Goal: Check status: Check status

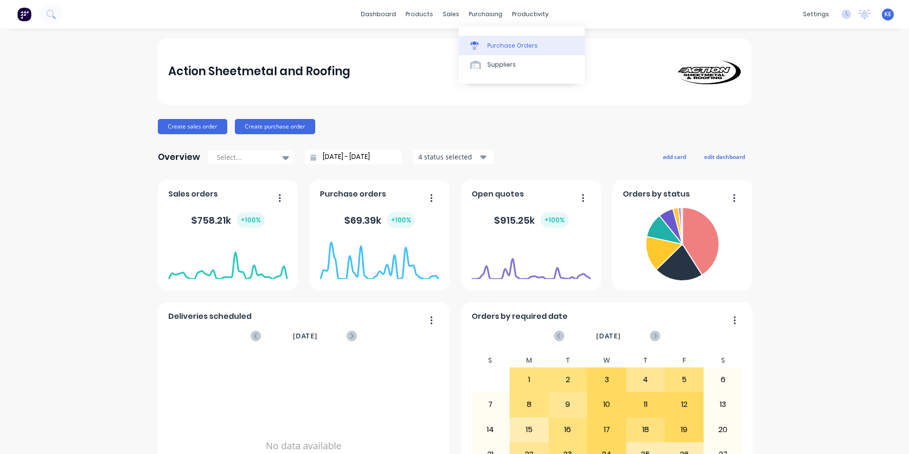
click at [504, 48] on div "Purchase Orders" at bounding box center [512, 45] width 50 height 9
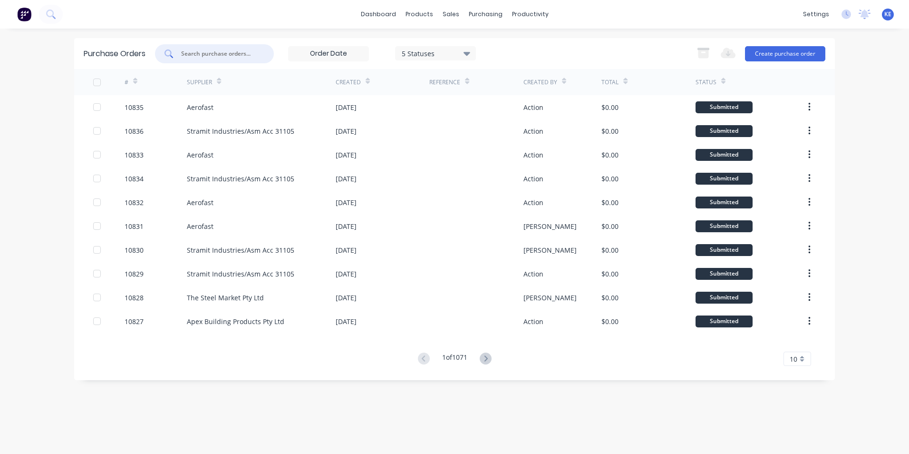
click at [214, 52] on input "text" at bounding box center [219, 54] width 79 height 10
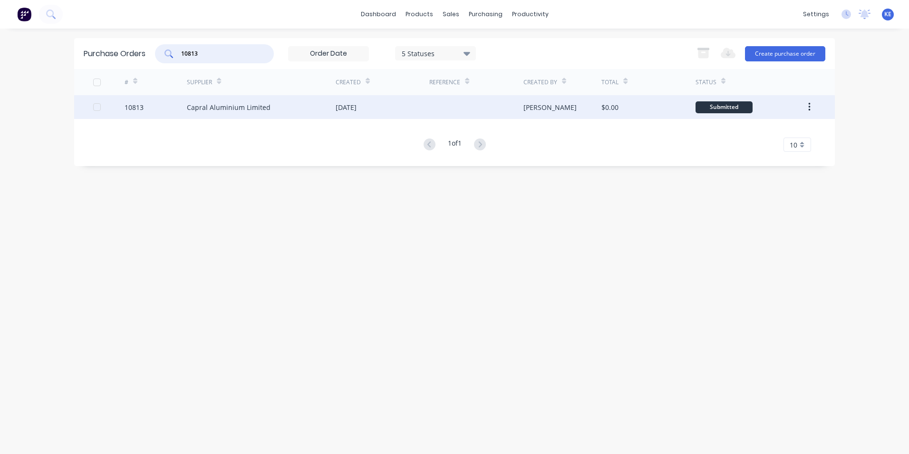
type input "10813"
click at [156, 110] on div "10813" at bounding box center [156, 107] width 63 height 24
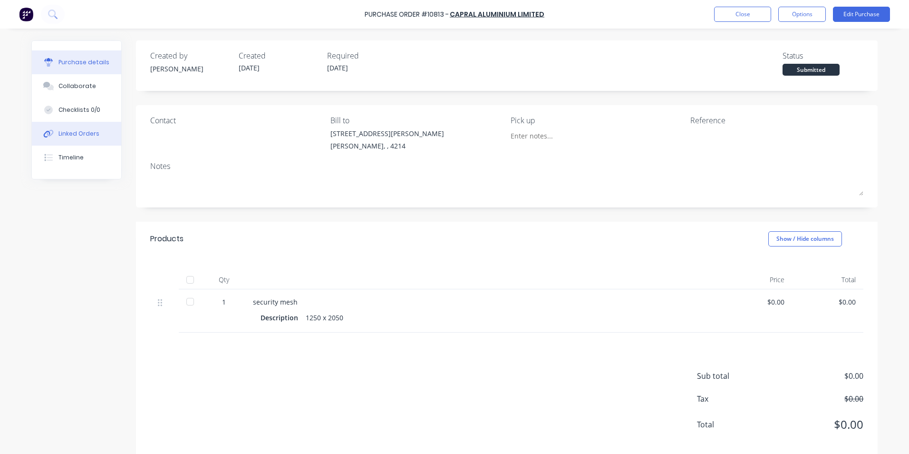
click at [64, 134] on div "Linked Orders" at bounding box center [78, 133] width 41 height 9
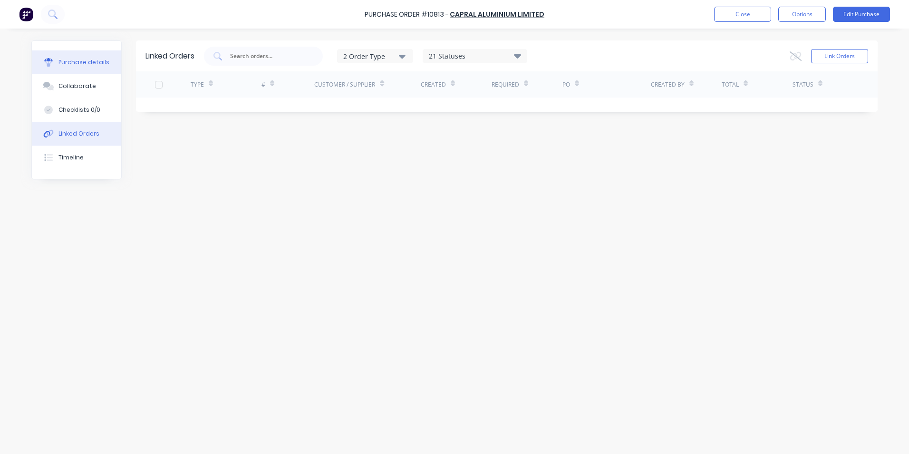
click at [81, 64] on div "Purchase details" at bounding box center [83, 62] width 51 height 9
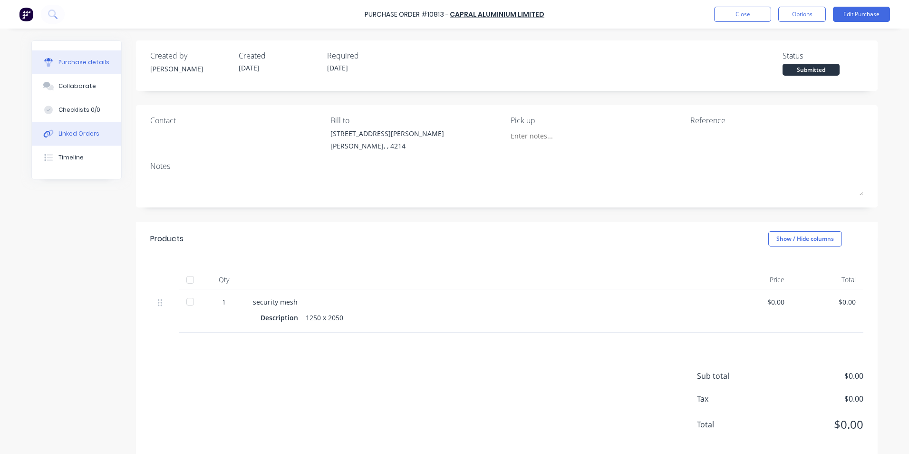
click at [68, 136] on div "Linked Orders" at bounding box center [78, 133] width 41 height 9
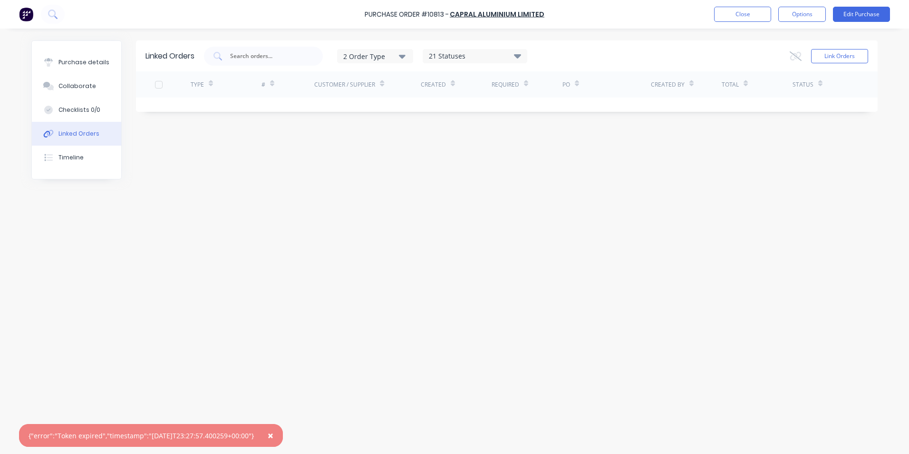
drag, startPoint x: 280, startPoint y: 434, endPoint x: 234, endPoint y: 360, distance: 86.5
click at [273, 432] on span "×" at bounding box center [271, 434] width 6 height 13
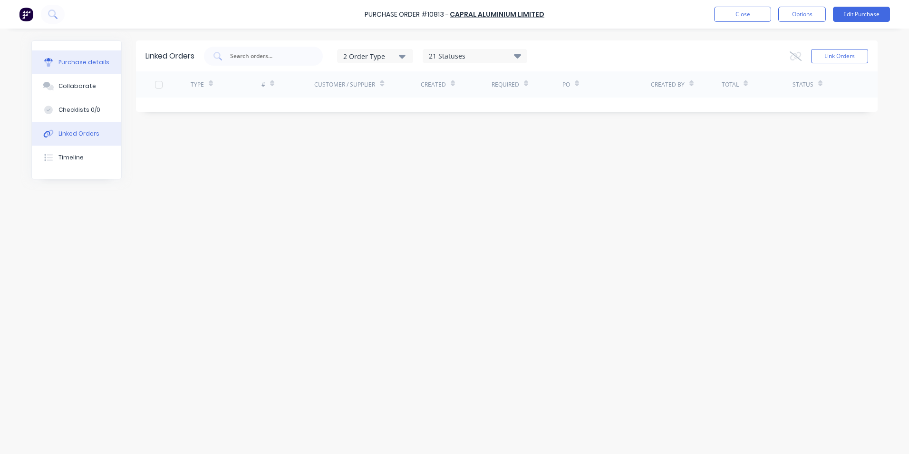
click at [65, 68] on button "Purchase details" at bounding box center [76, 62] width 89 height 24
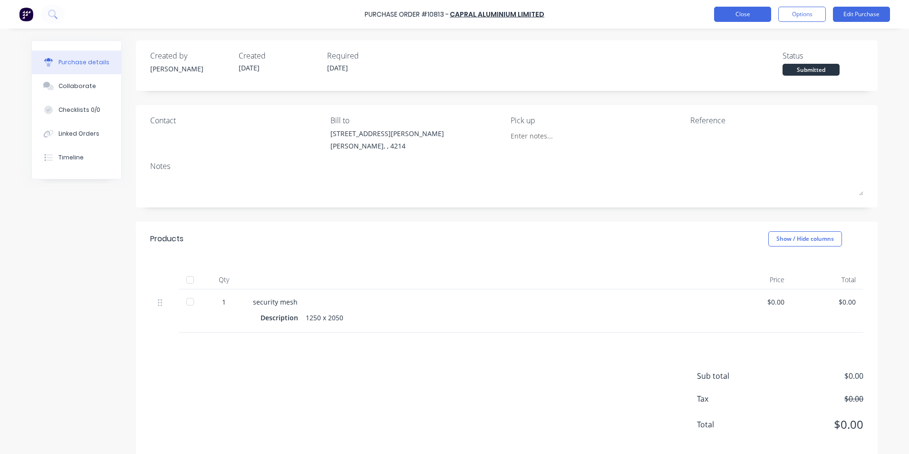
click at [731, 15] on button "Close" at bounding box center [742, 14] width 57 height 15
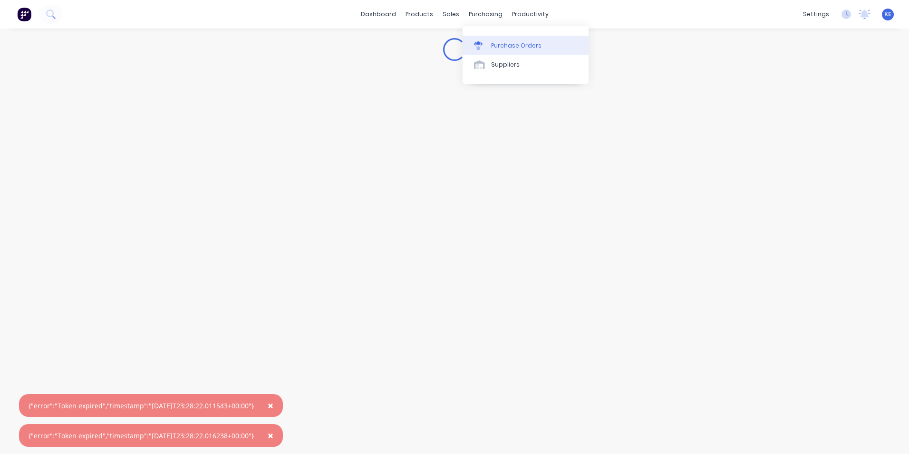
click at [493, 44] on div "Purchase Orders" at bounding box center [516, 45] width 50 height 9
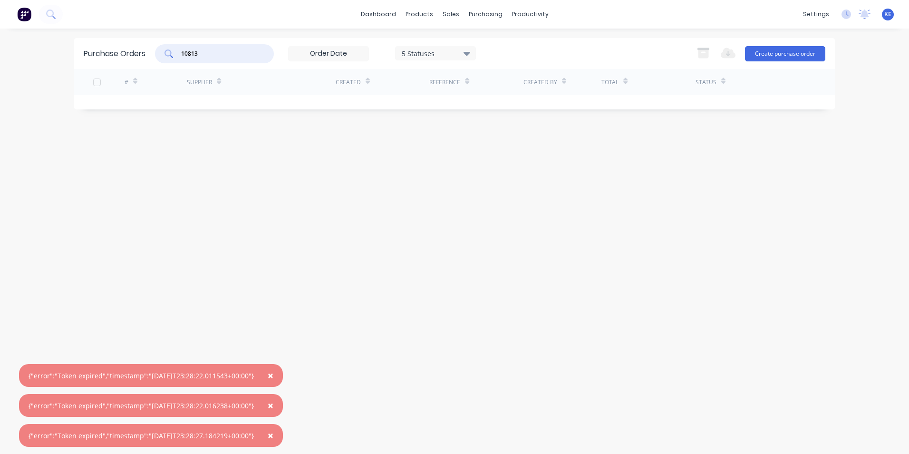
drag, startPoint x: 217, startPoint y: 50, endPoint x: 145, endPoint y: 52, distance: 71.3
click at [145, 52] on div "Purchase Orders 10813 5 Statuses 5 Statuses Export to Excel (XLSX) Create purch…" at bounding box center [454, 53] width 761 height 31
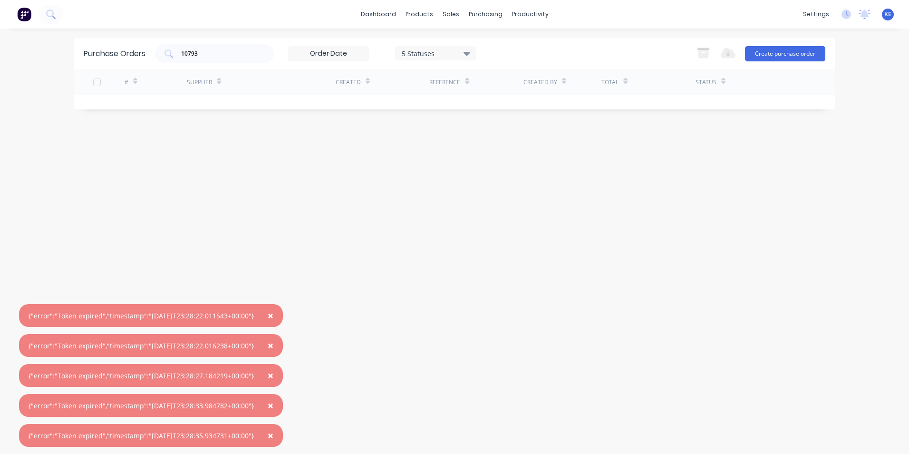
click at [273, 314] on span "×" at bounding box center [271, 315] width 6 height 13
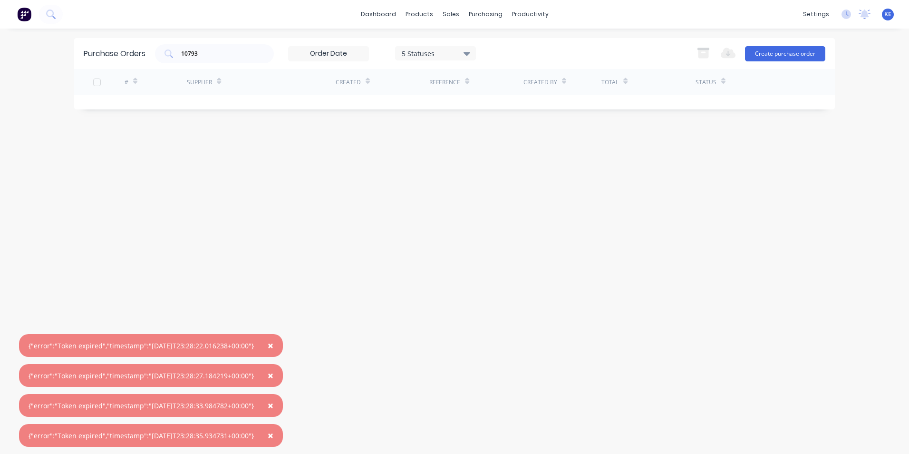
click at [273, 347] on span "×" at bounding box center [271, 344] width 6 height 13
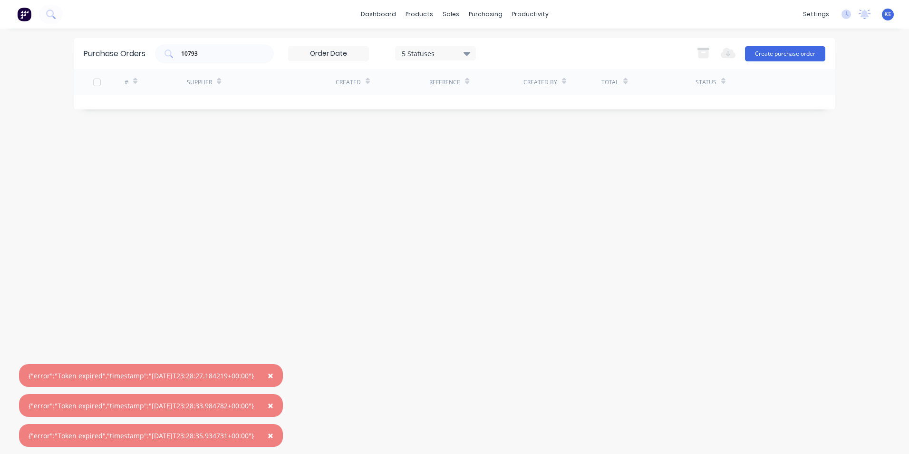
click at [273, 377] on span "×" at bounding box center [271, 374] width 6 height 13
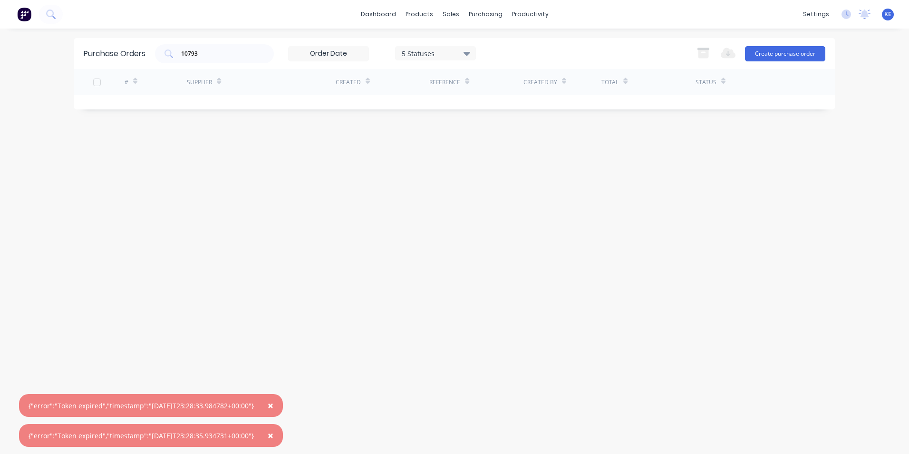
drag, startPoint x: 280, startPoint y: 403, endPoint x: 280, endPoint y: 431, distance: 28.5
click at [273, 403] on span "×" at bounding box center [271, 404] width 6 height 13
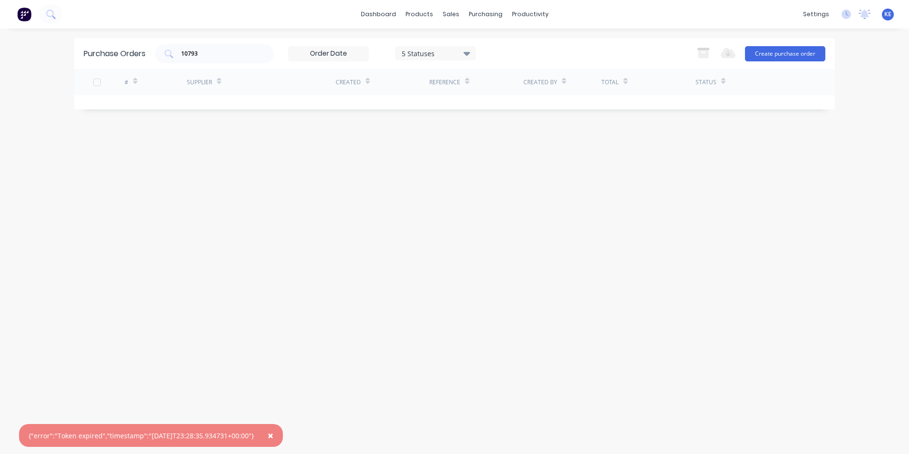
click at [273, 436] on span "×" at bounding box center [271, 434] width 6 height 13
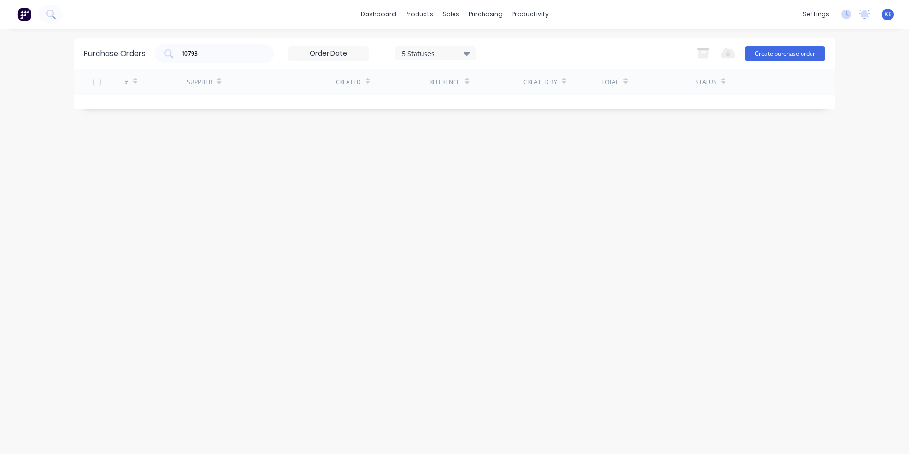
click at [419, 55] on div "5 Statuses" at bounding box center [436, 53] width 68 height 10
click at [502, 78] on div at bounding box center [499, 77] width 19 height 19
click at [226, 222] on div "Purchase Orders 10793 7 Statuses 7 Statuses Export to Excel (XLSX) Create purch…" at bounding box center [454, 241] width 761 height 406
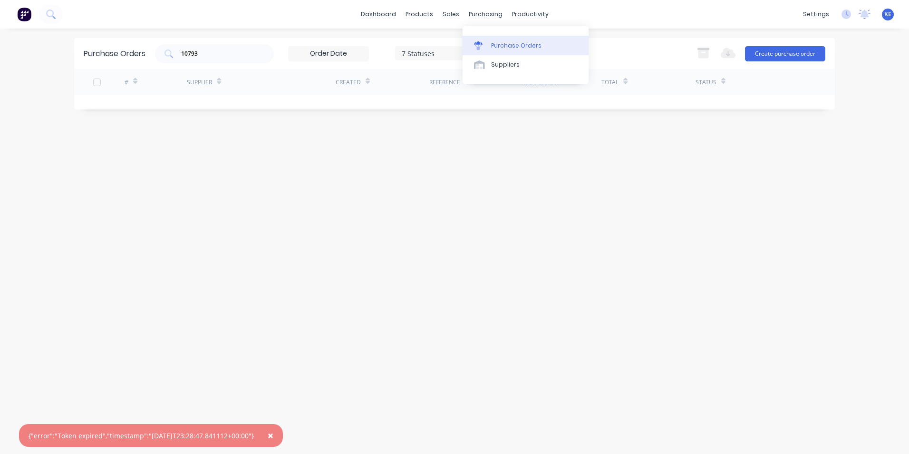
click at [501, 41] on div "Purchase Orders" at bounding box center [516, 45] width 50 height 9
drag, startPoint x: 220, startPoint y: 54, endPoint x: 122, endPoint y: 68, distance: 98.9
click at [122, 68] on div "Purchase Orders 10793 7 Statuses 7 Statuses Export to Excel (XLSX) Create purch…" at bounding box center [454, 53] width 761 height 31
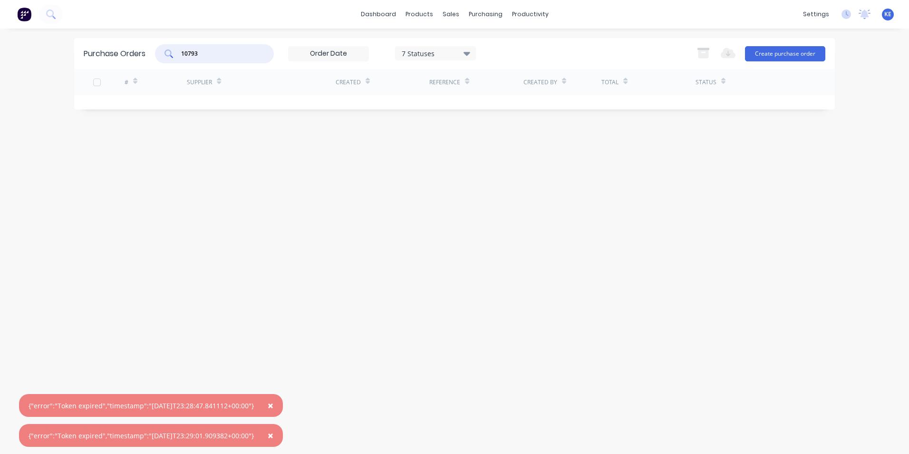
drag, startPoint x: 228, startPoint y: 54, endPoint x: 152, endPoint y: 54, distance: 75.6
click at [152, 54] on div "Purchase Orders 10793 7 Statuses 7 Statuses Export to Excel (XLSX) Create purch…" at bounding box center [454, 53] width 761 height 31
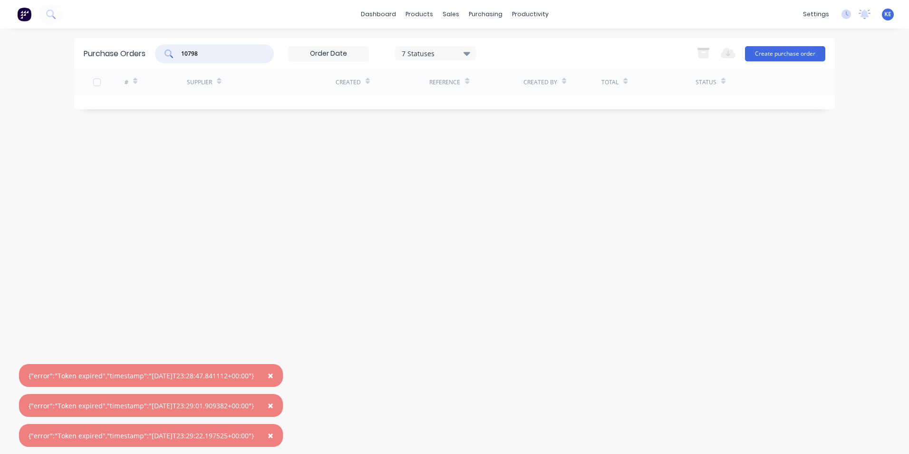
type input "10798"
click at [888, 15] on span "KE" at bounding box center [887, 14] width 7 height 9
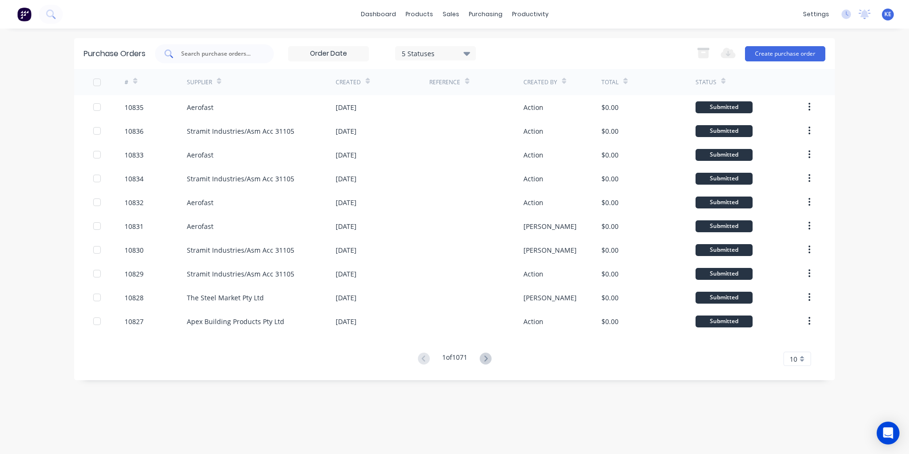
click at [204, 50] on input "text" at bounding box center [219, 54] width 79 height 10
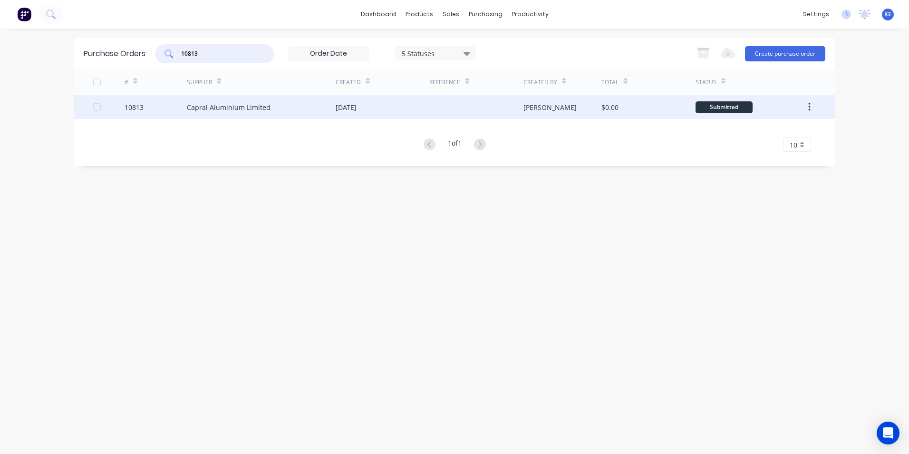
type input "10813"
click at [156, 111] on div "10813" at bounding box center [156, 107] width 63 height 24
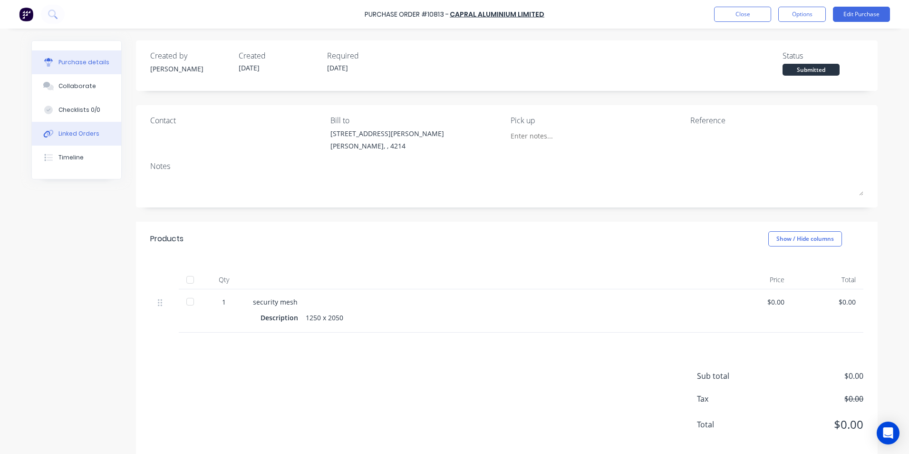
click at [68, 134] on div "Linked Orders" at bounding box center [78, 133] width 41 height 9
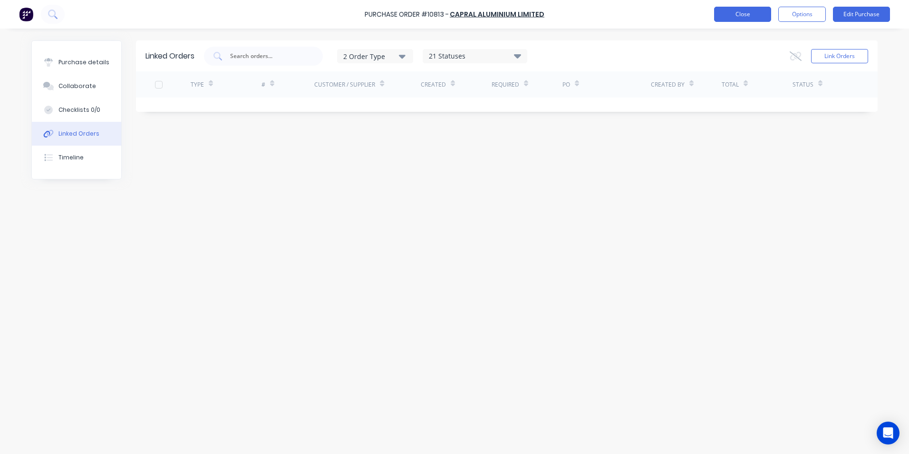
click at [754, 10] on button "Close" at bounding box center [742, 14] width 57 height 15
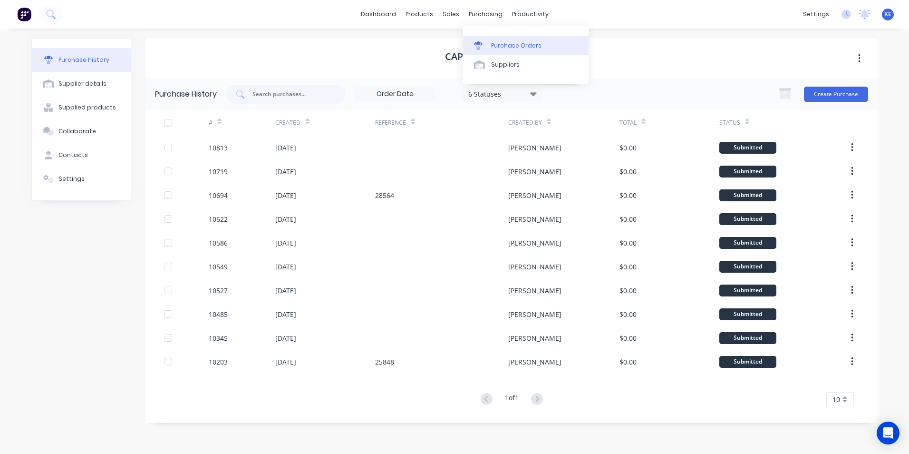
click at [507, 44] on div "Purchase Orders" at bounding box center [516, 45] width 50 height 9
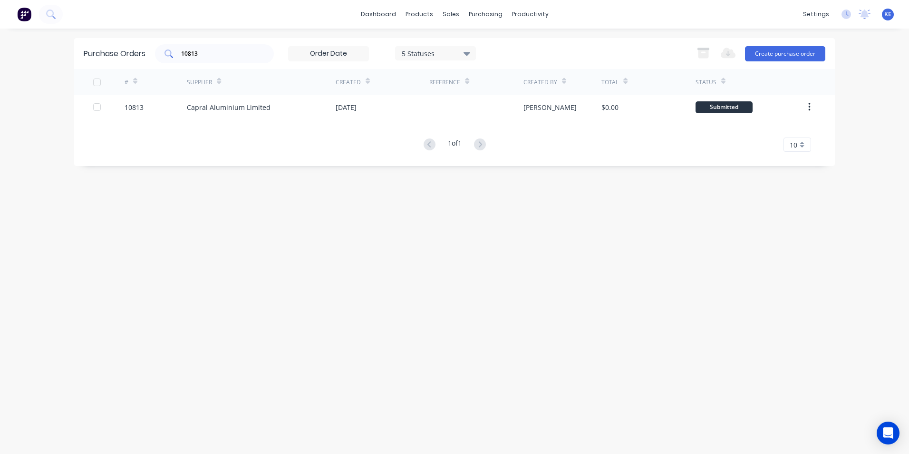
drag, startPoint x: 209, startPoint y: 59, endPoint x: 174, endPoint y: 59, distance: 35.7
click at [171, 61] on div "10813" at bounding box center [214, 53] width 119 height 19
drag, startPoint x: 203, startPoint y: 50, endPoint x: 174, endPoint y: 50, distance: 29.5
click at [174, 50] on div "10813" at bounding box center [214, 53] width 119 height 19
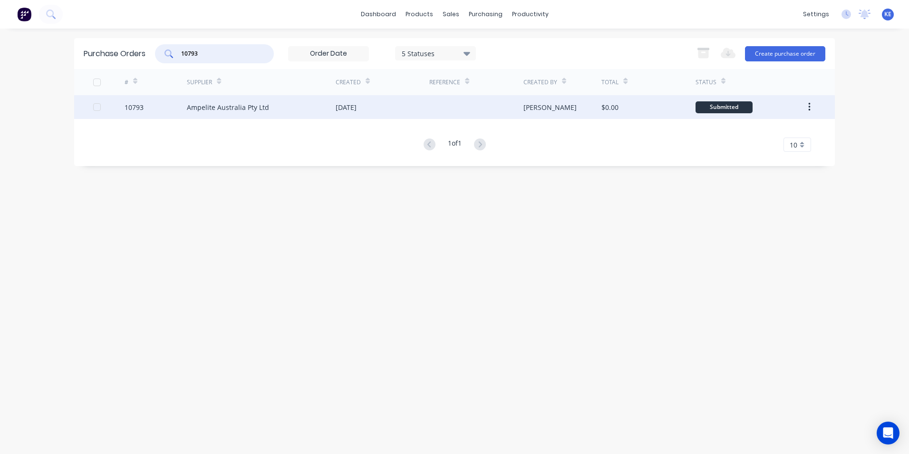
type input "10793"
click at [169, 102] on div "10793" at bounding box center [156, 107] width 63 height 24
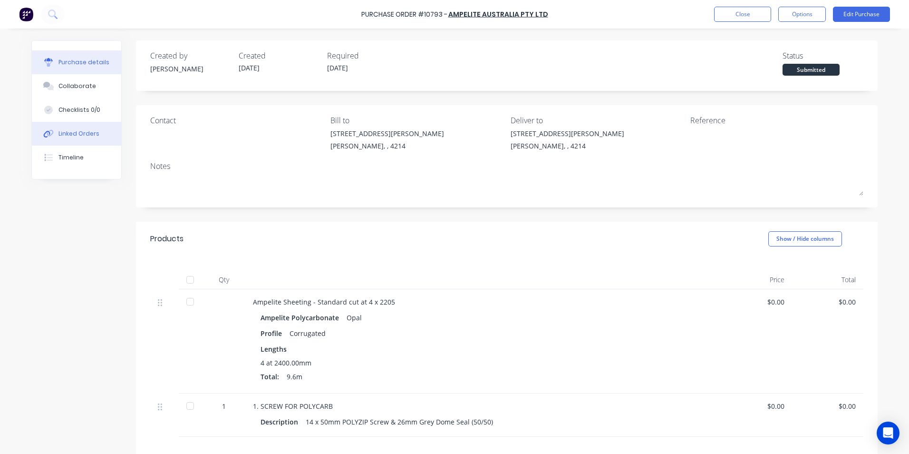
click at [63, 136] on div "Linked Orders" at bounding box center [78, 133] width 41 height 9
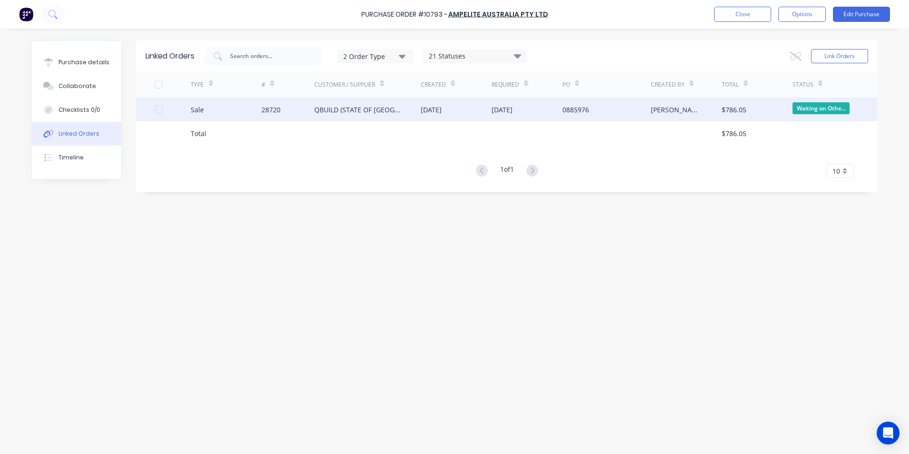
click at [245, 106] on div "Sale" at bounding box center [226, 109] width 71 height 24
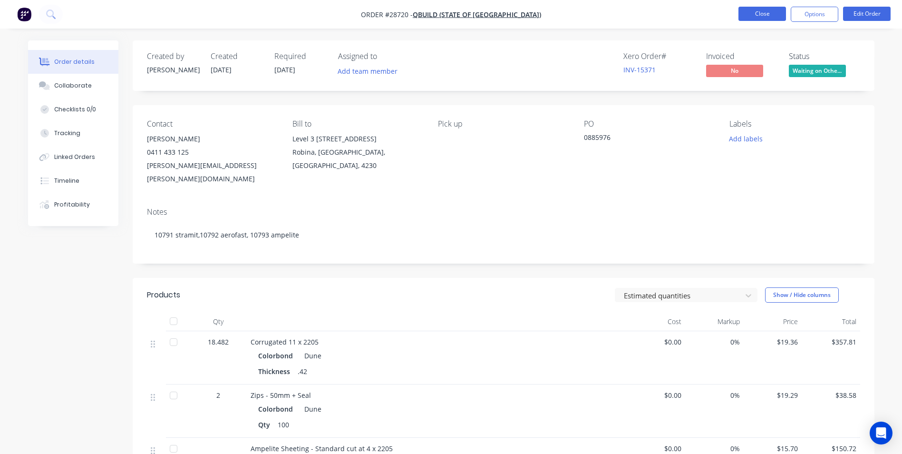
click at [764, 13] on button "Close" at bounding box center [762, 14] width 48 height 14
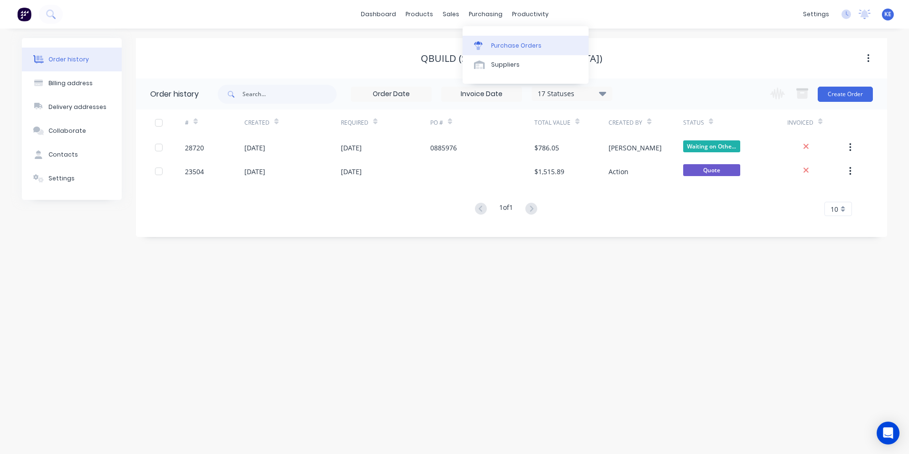
click at [504, 42] on div "Purchase Orders" at bounding box center [516, 45] width 50 height 9
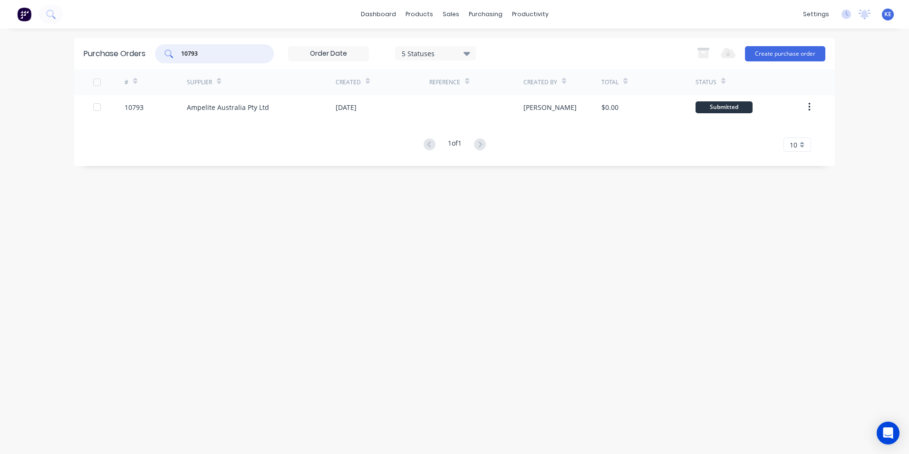
drag, startPoint x: 187, startPoint y: 55, endPoint x: 156, endPoint y: 58, distance: 31.1
click at [156, 58] on div "10793 5 Statuses 5 Statuses" at bounding box center [315, 53] width 321 height 19
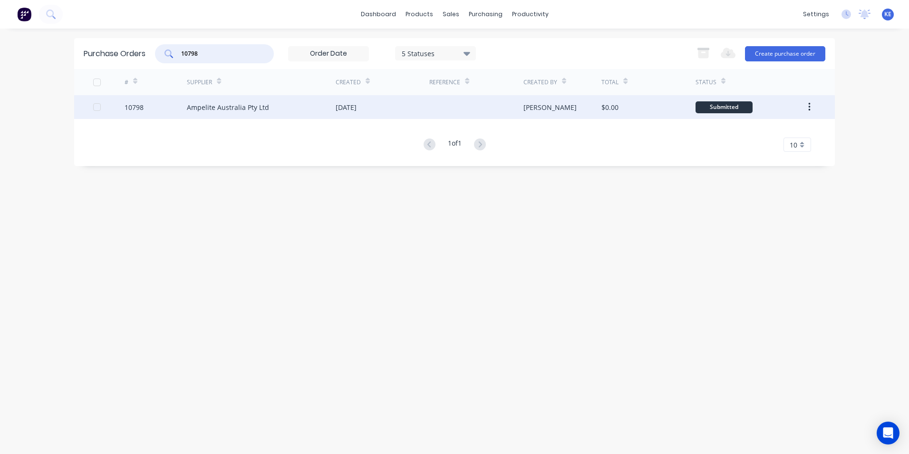
type input "10798"
click at [163, 101] on div "10798" at bounding box center [156, 107] width 63 height 24
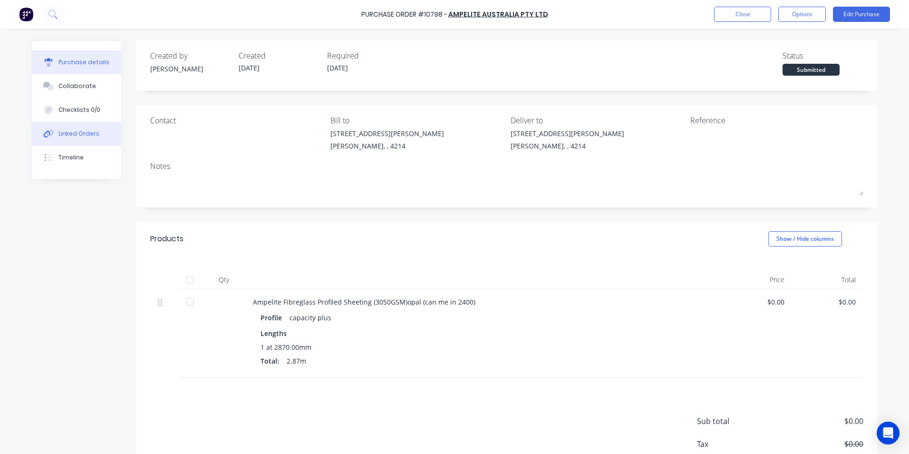
click at [74, 137] on div "Linked Orders" at bounding box center [78, 133] width 41 height 9
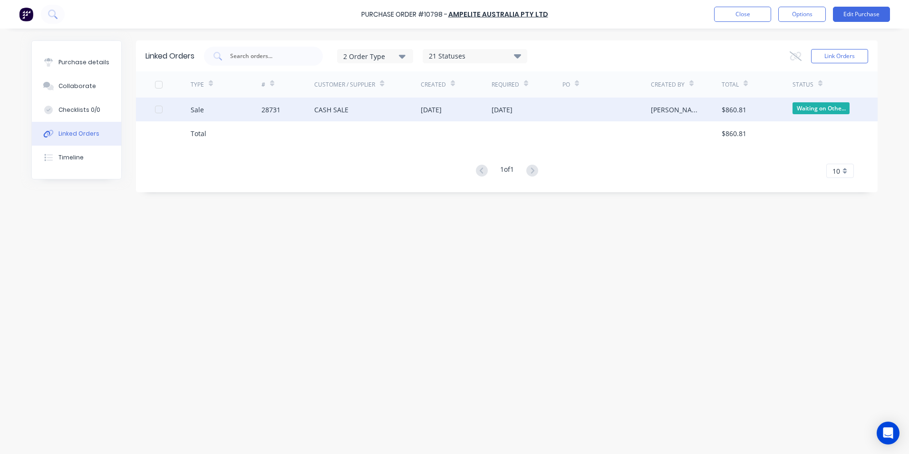
click at [248, 111] on div "Sale" at bounding box center [226, 109] width 71 height 24
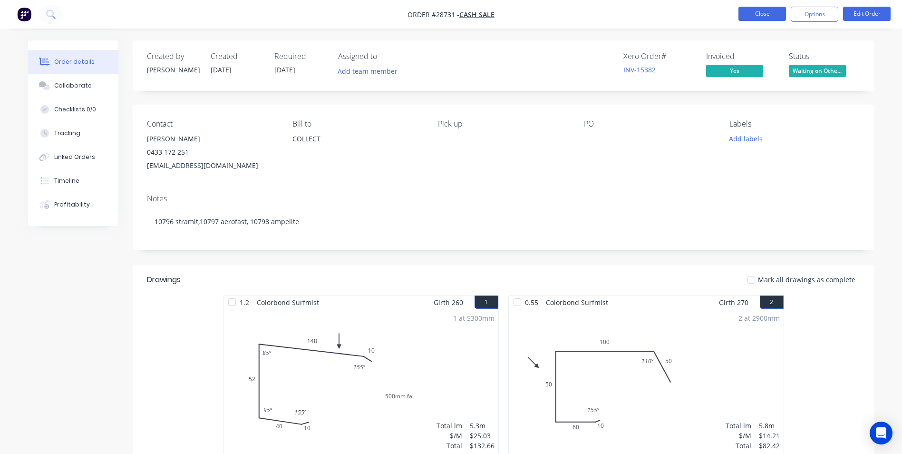
click at [758, 10] on button "Close" at bounding box center [762, 14] width 48 height 14
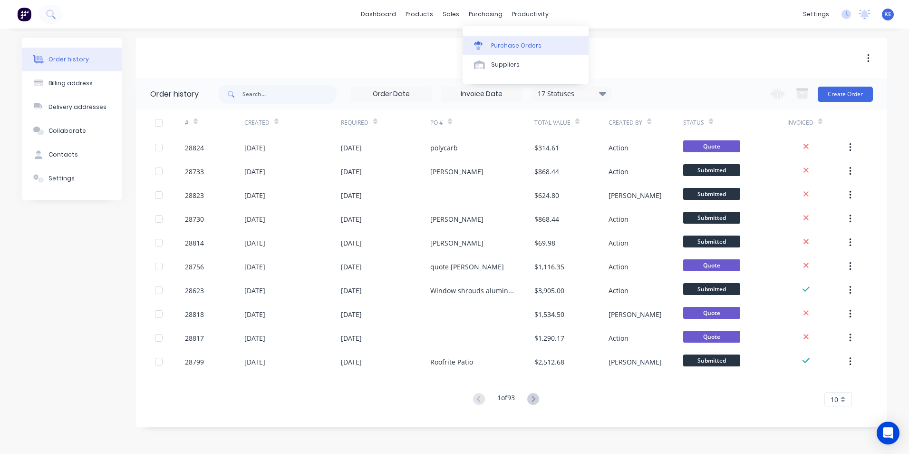
click at [504, 47] on div "Purchase Orders" at bounding box center [516, 45] width 50 height 9
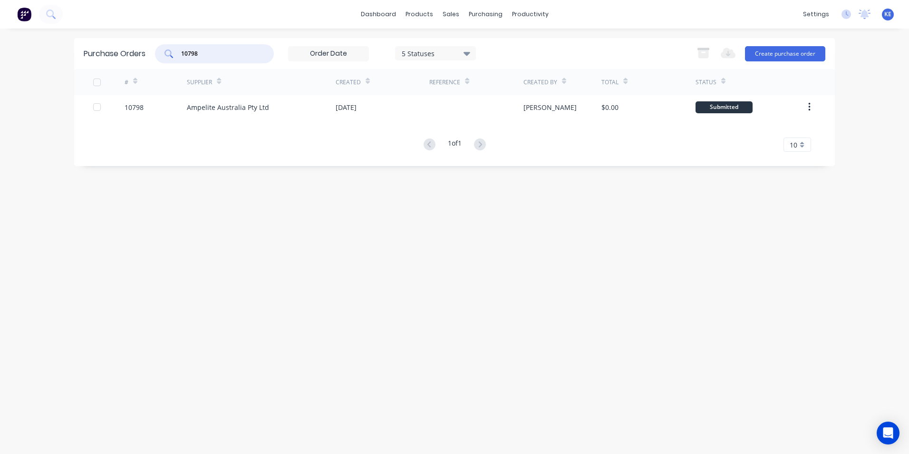
drag, startPoint x: 218, startPoint y: 52, endPoint x: 135, endPoint y: 60, distance: 82.6
click at [135, 60] on div "Purchase Orders 10798 5 Statuses 5 Statuses Export to Excel (XLSX) Create purch…" at bounding box center [454, 53] width 761 height 31
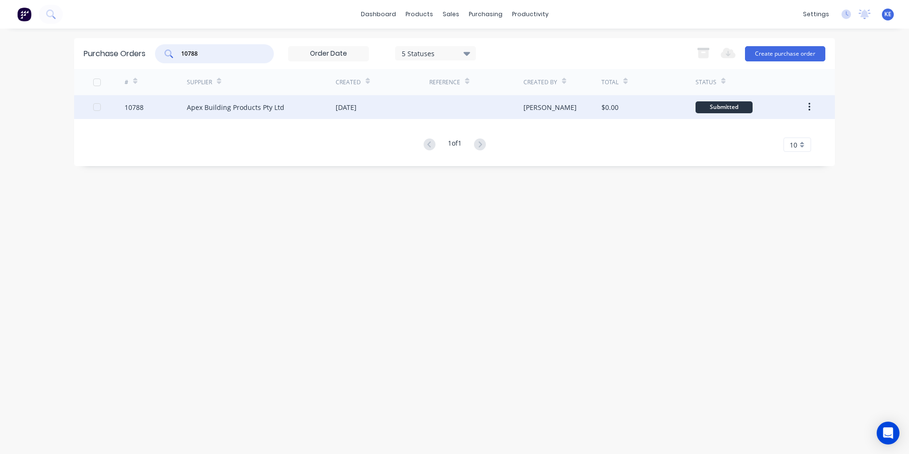
type input "10788"
click at [160, 113] on div "10788" at bounding box center [156, 107] width 63 height 24
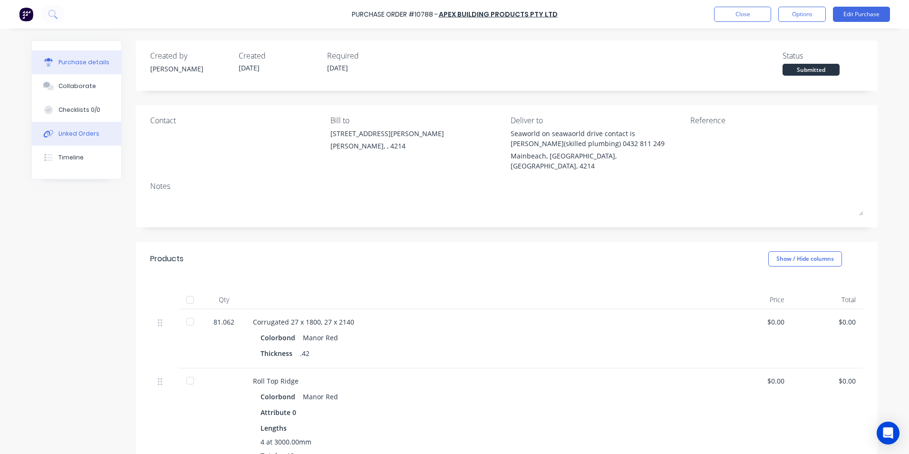
click at [66, 131] on div "Linked Orders" at bounding box center [78, 133] width 41 height 9
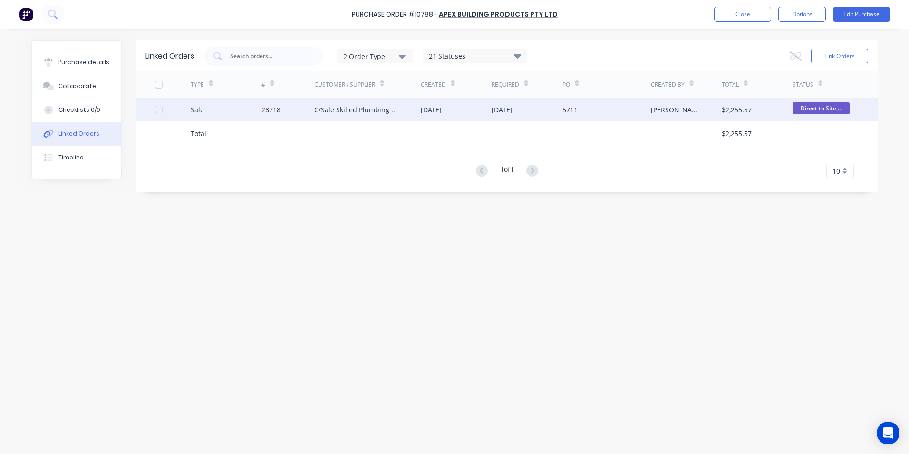
click at [235, 110] on div "Sale" at bounding box center [226, 109] width 71 height 24
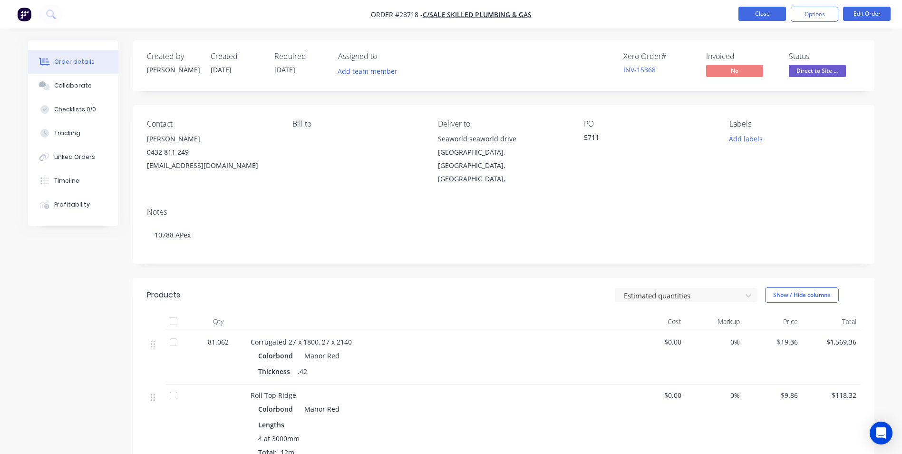
click at [748, 17] on button "Close" at bounding box center [762, 14] width 48 height 14
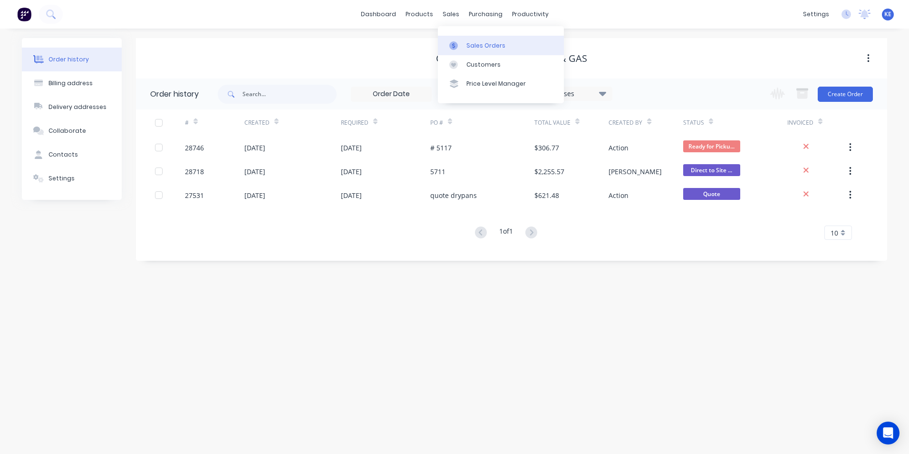
click at [483, 48] on div "Sales Orders" at bounding box center [485, 45] width 39 height 9
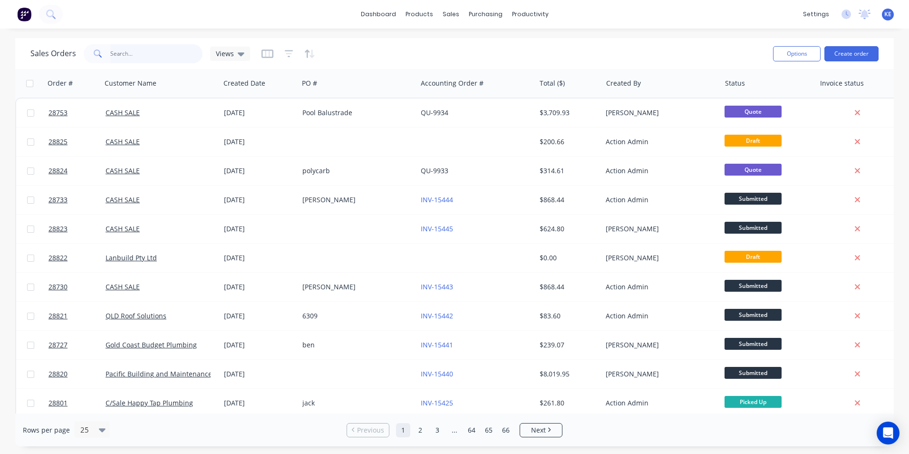
click at [132, 55] on input "text" at bounding box center [156, 53] width 93 height 19
